Goal: Task Accomplishment & Management: Manage account settings

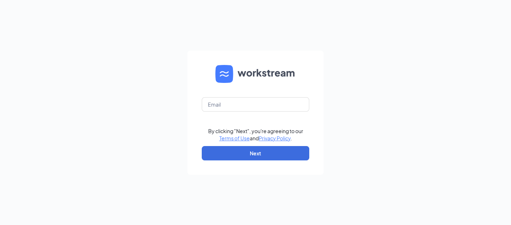
click at [220, 113] on form "By clicking "Next", you're agreeing to our Terms of Use and Privacy Policy . Ne…" at bounding box center [256, 113] width 136 height 124
click at [227, 103] on input "text" at bounding box center [256, 104] width 108 height 14
type input "jneese7932@gmail.com"
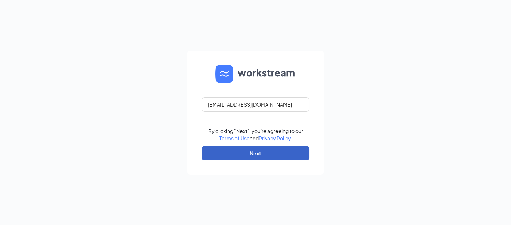
click at [248, 152] on button "Next" at bounding box center [256, 153] width 108 height 14
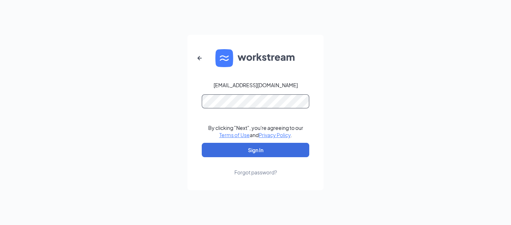
click at [202, 143] on button "Sign In" at bounding box center [256, 150] width 108 height 14
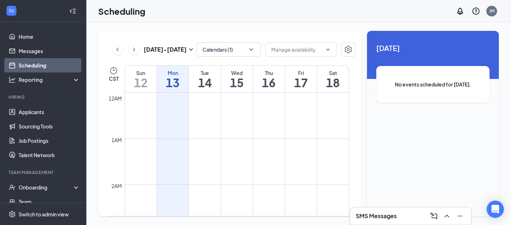
scroll to position [352, 0]
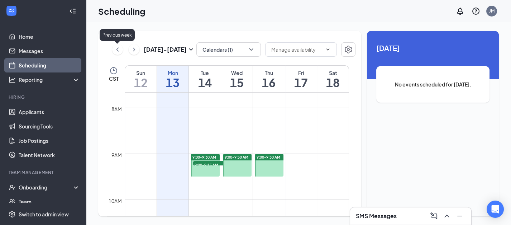
click at [118, 51] on icon "ChevronLeft" at bounding box center [117, 49] width 7 height 9
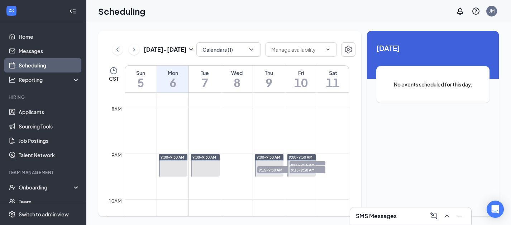
click at [115, 54] on button at bounding box center [117, 49] width 11 height 11
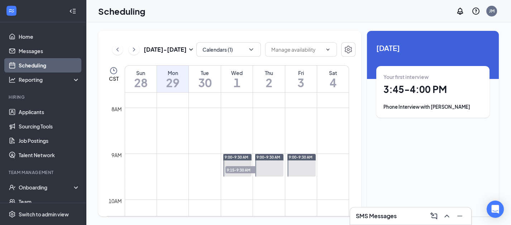
scroll to position [512, 0]
